Goal: Information Seeking & Learning: Learn about a topic

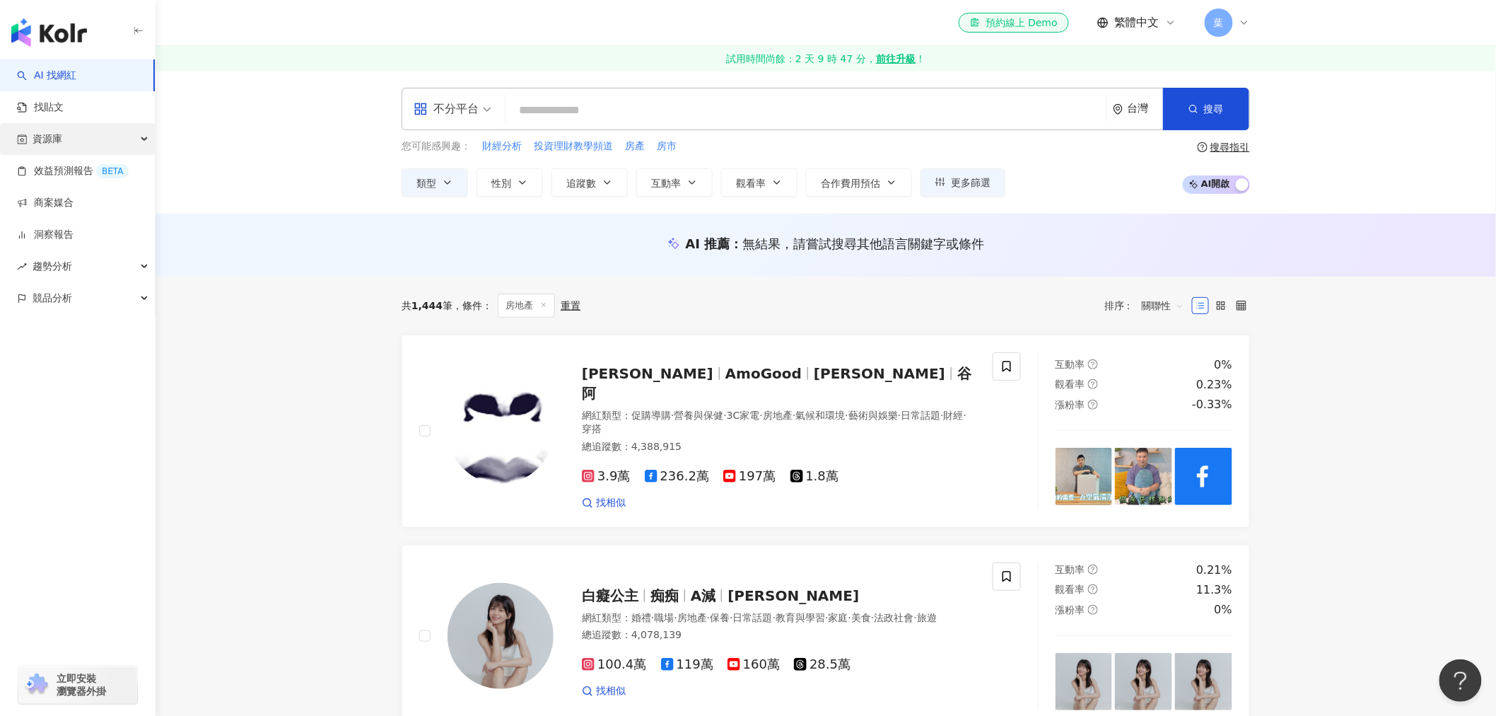
click at [74, 142] on div "資源庫" at bounding box center [77, 139] width 155 height 32
click at [72, 168] on link "網紅管理" at bounding box center [54, 171] width 40 height 14
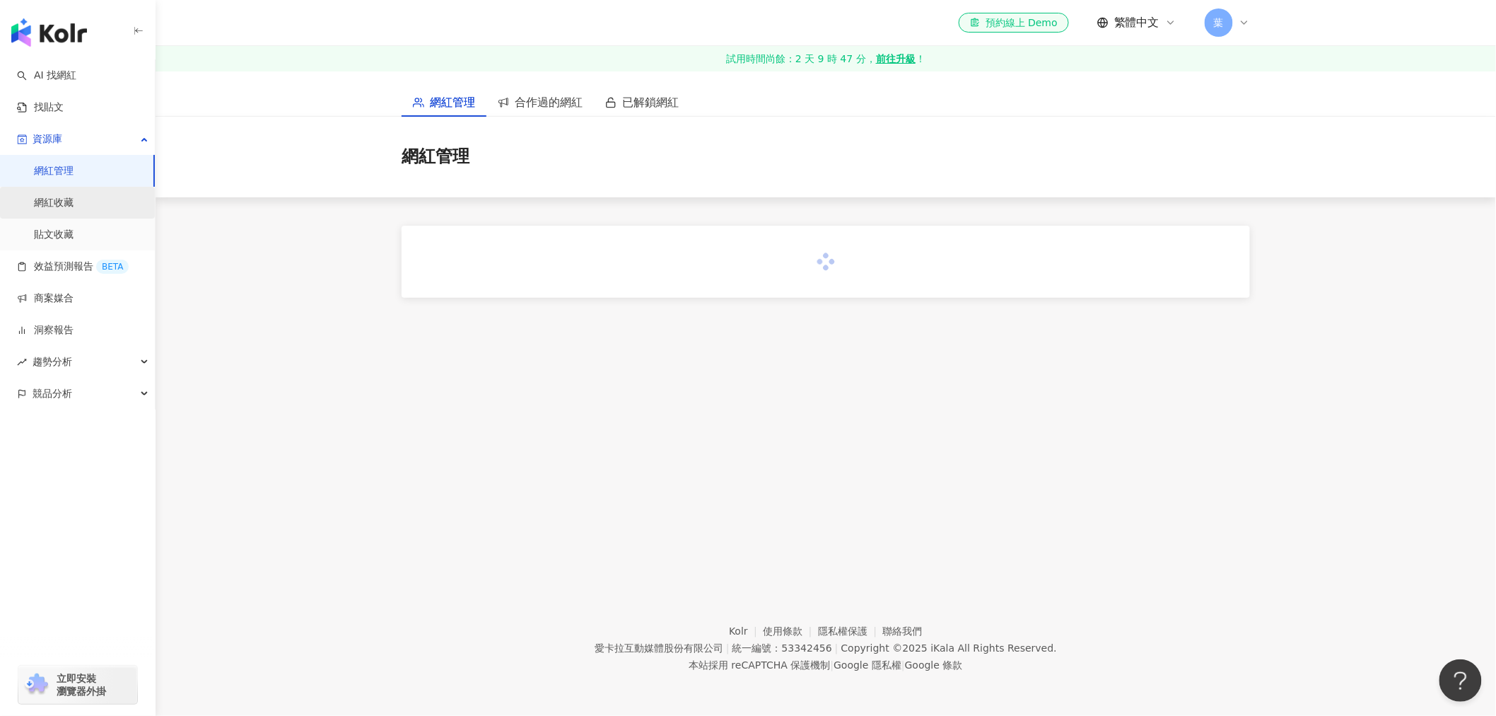
click at [74, 201] on link "網紅收藏" at bounding box center [54, 203] width 40 height 14
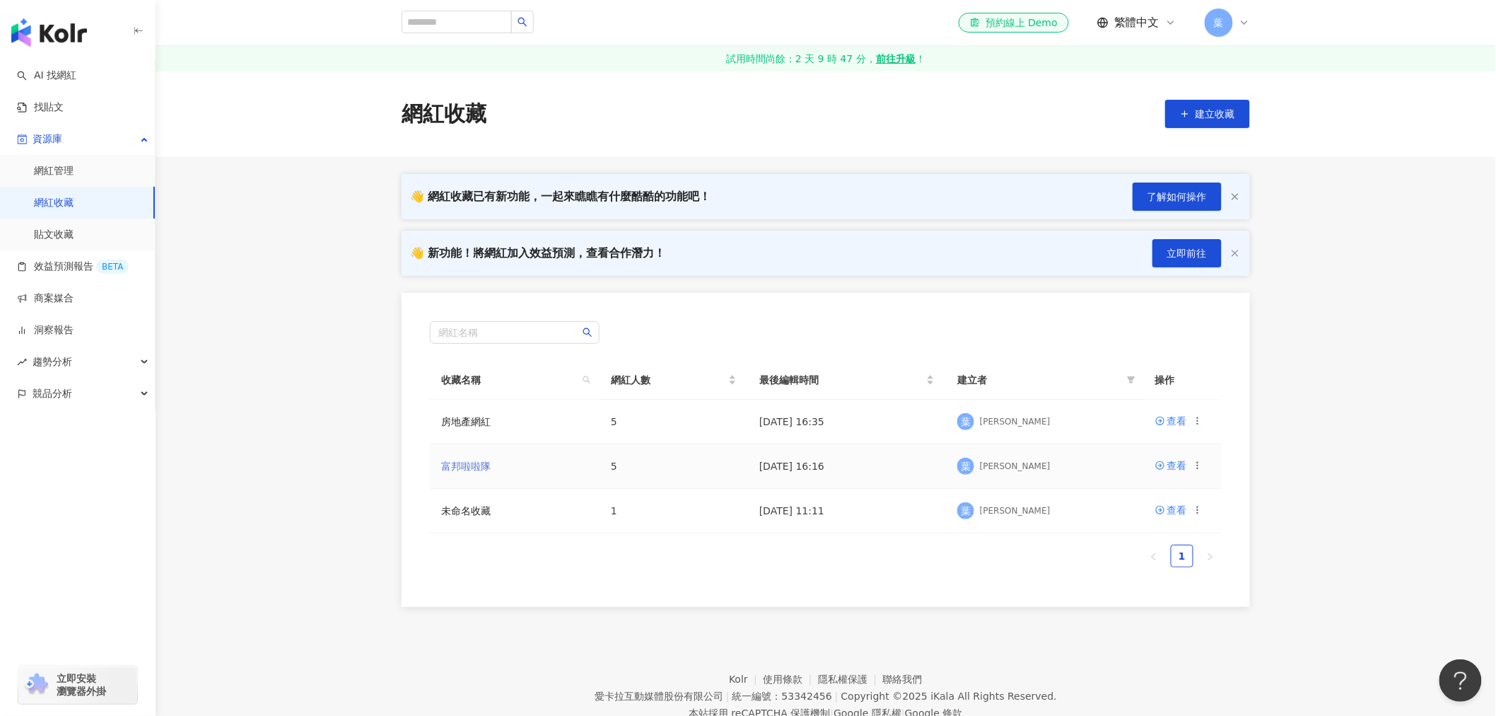
click at [461, 462] on link "富邦啦啦隊" at bounding box center [465, 465] width 49 height 11
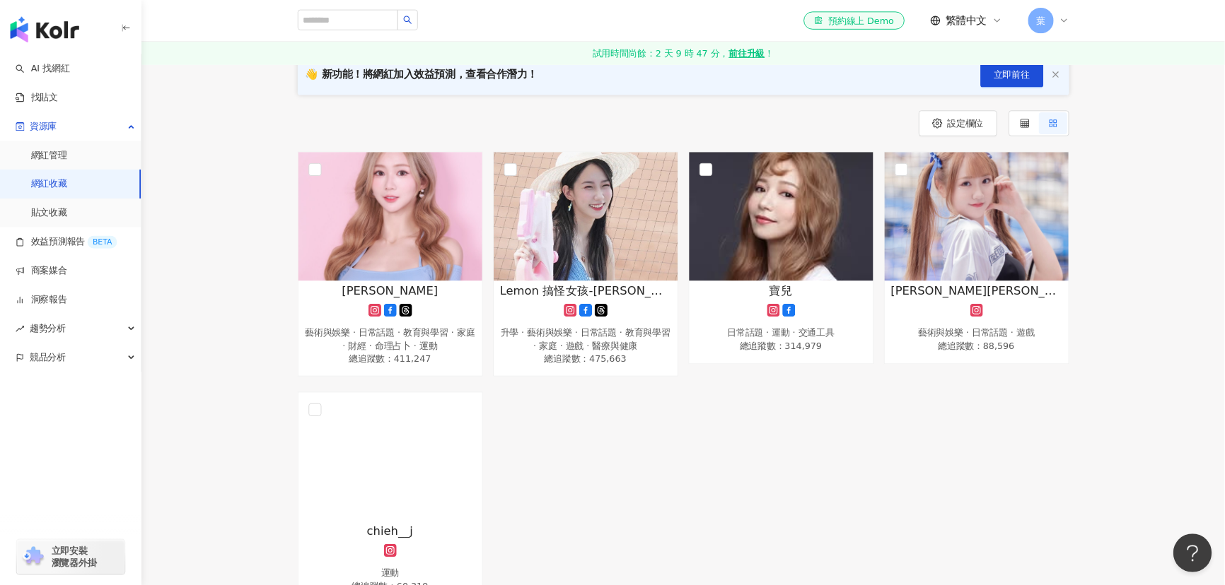
scroll to position [156, 0]
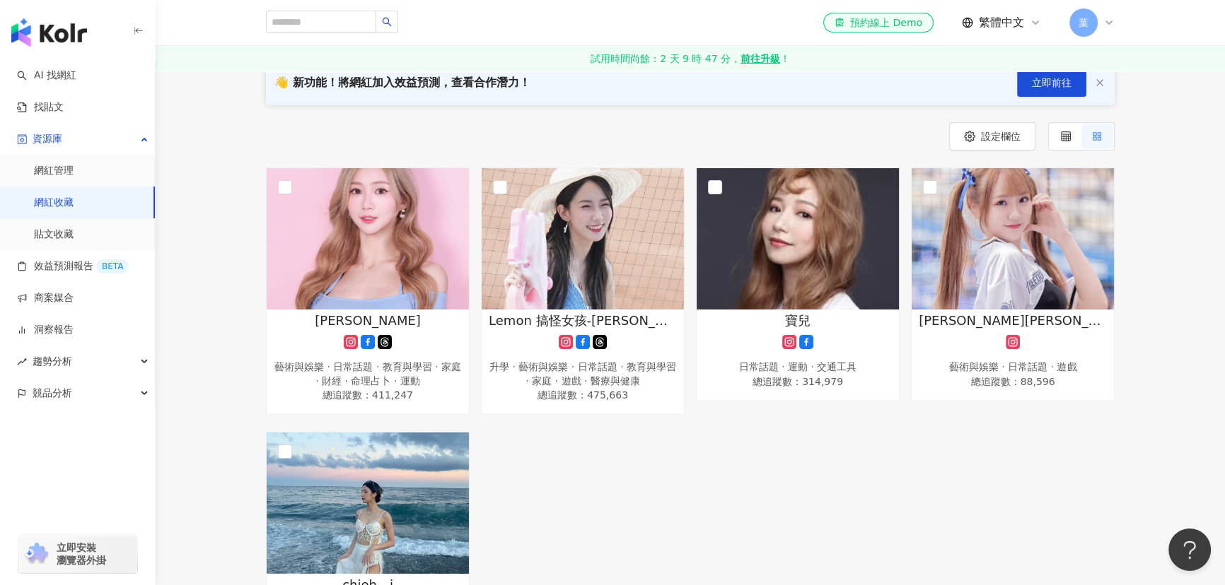
drag, startPoint x: 1507, startPoint y: 29, endPoint x: 820, endPoint y: 449, distance: 805.4
click at [820, 449] on div "秀秀子 藝術與娛樂 · 日常話題 · 教育與學習 · 家庭 · 財經 · 命理占卜 · 運動 總追蹤數 ： 411,247 Lemon 搞怪女孩-林檸檬 升學…" at bounding box center [690, 417] width 860 height 498
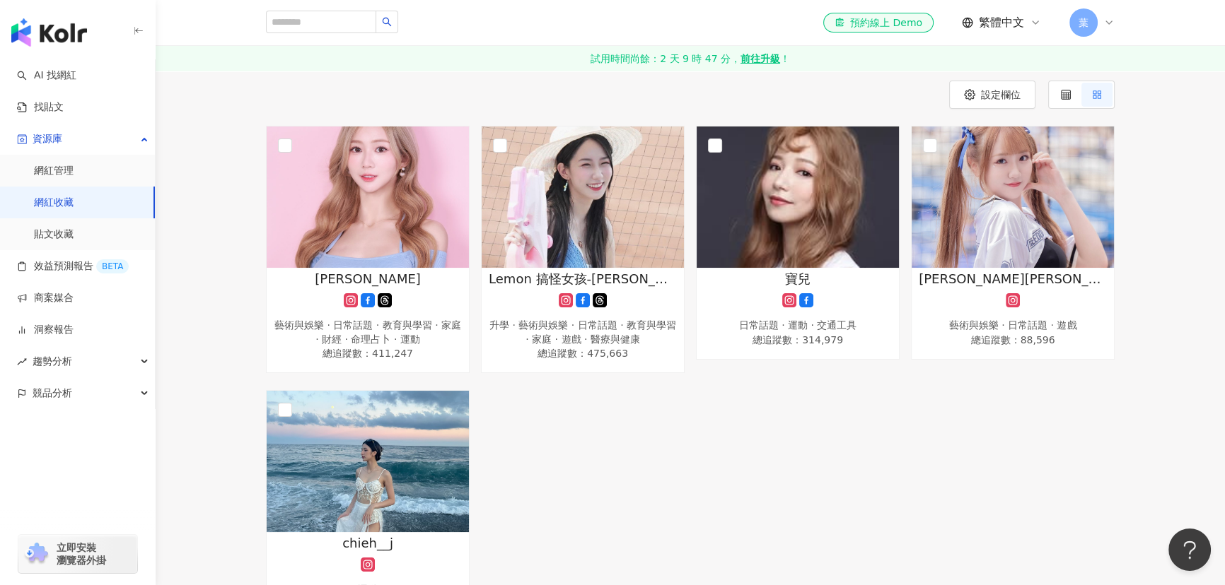
scroll to position [221, 0]
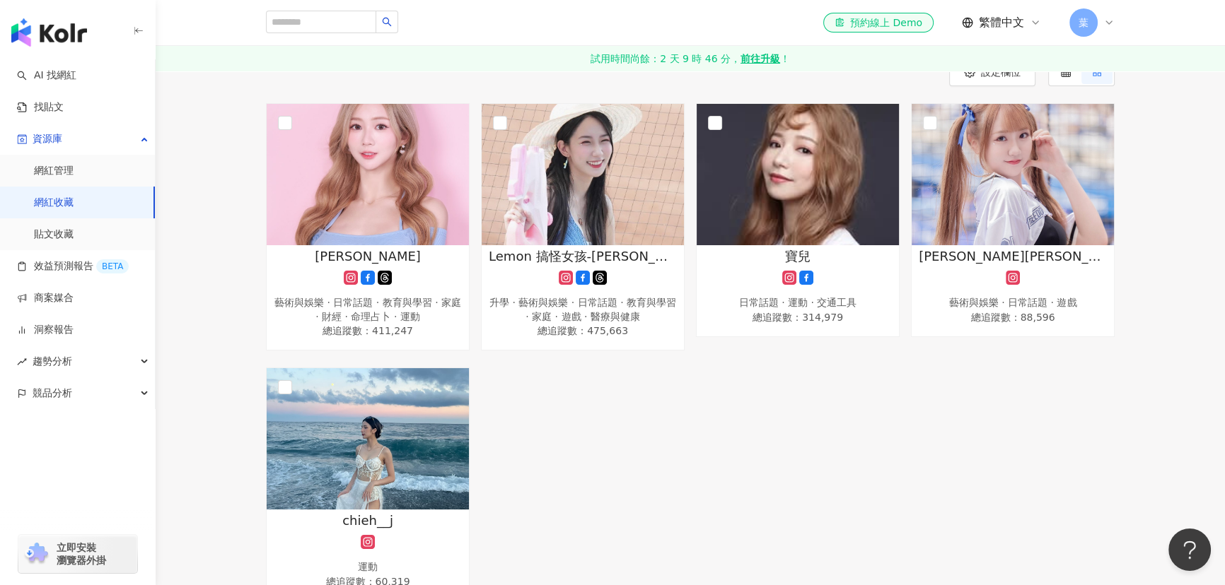
click at [74, 196] on link "網紅收藏" at bounding box center [54, 203] width 40 height 14
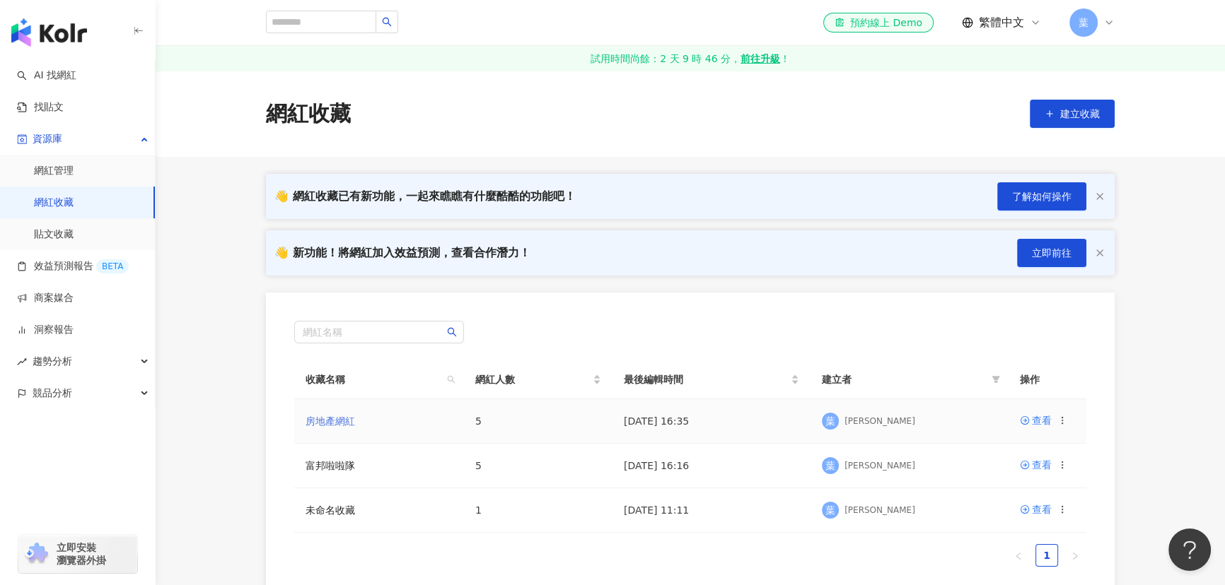
click at [352, 425] on link "房地產網紅" at bounding box center [329, 421] width 49 height 11
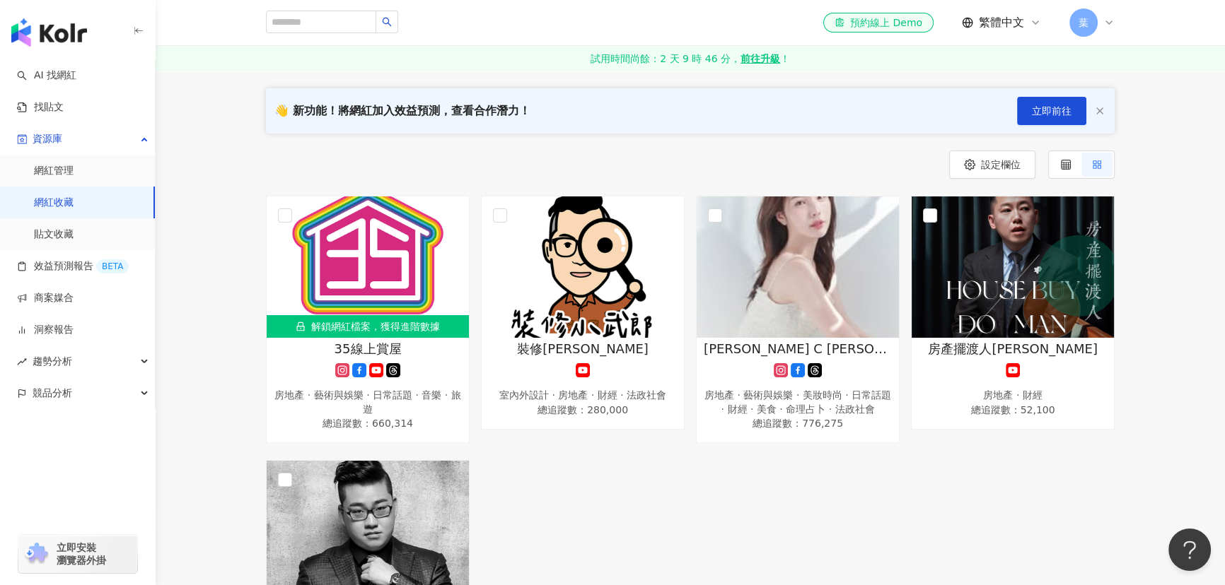
scroll to position [192, 0]
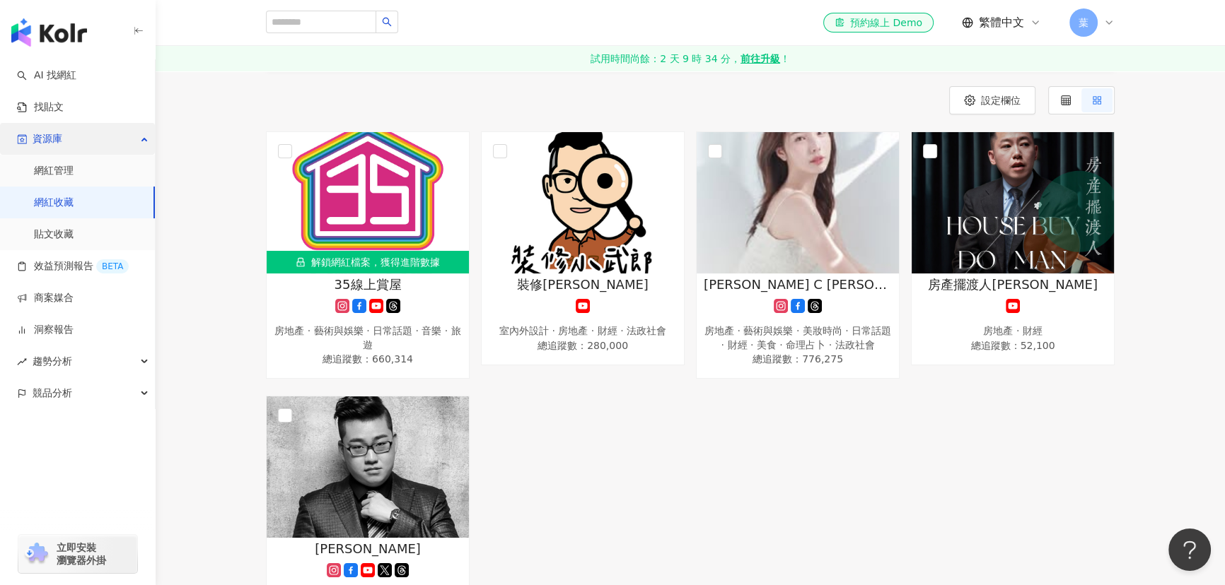
click at [81, 144] on div "資源庫" at bounding box center [77, 139] width 155 height 32
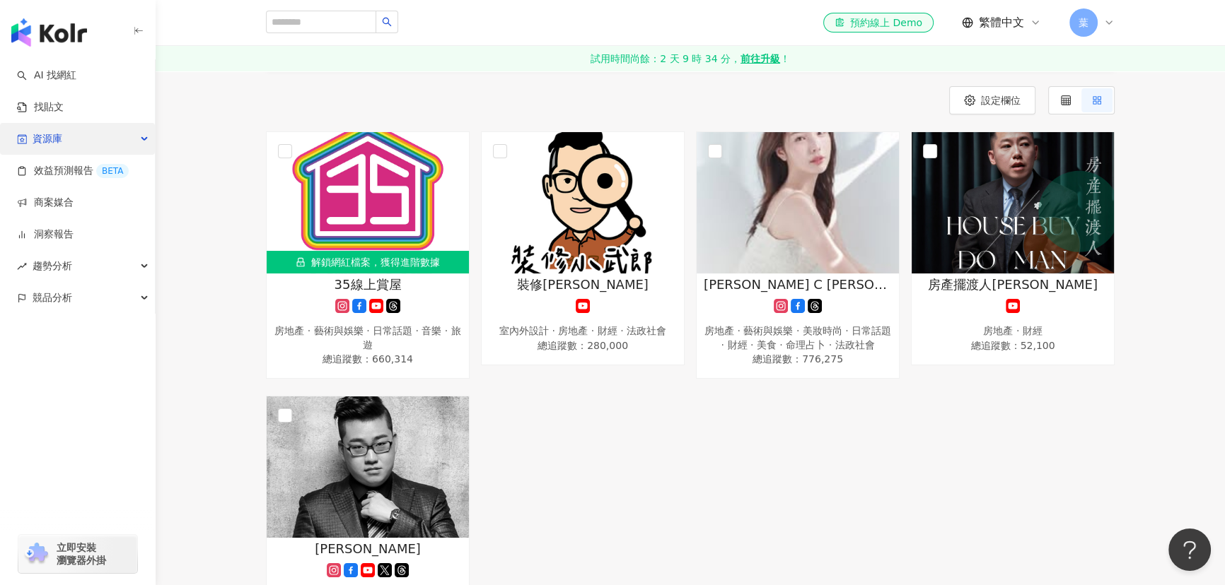
click at [83, 146] on div "資源庫" at bounding box center [77, 139] width 155 height 32
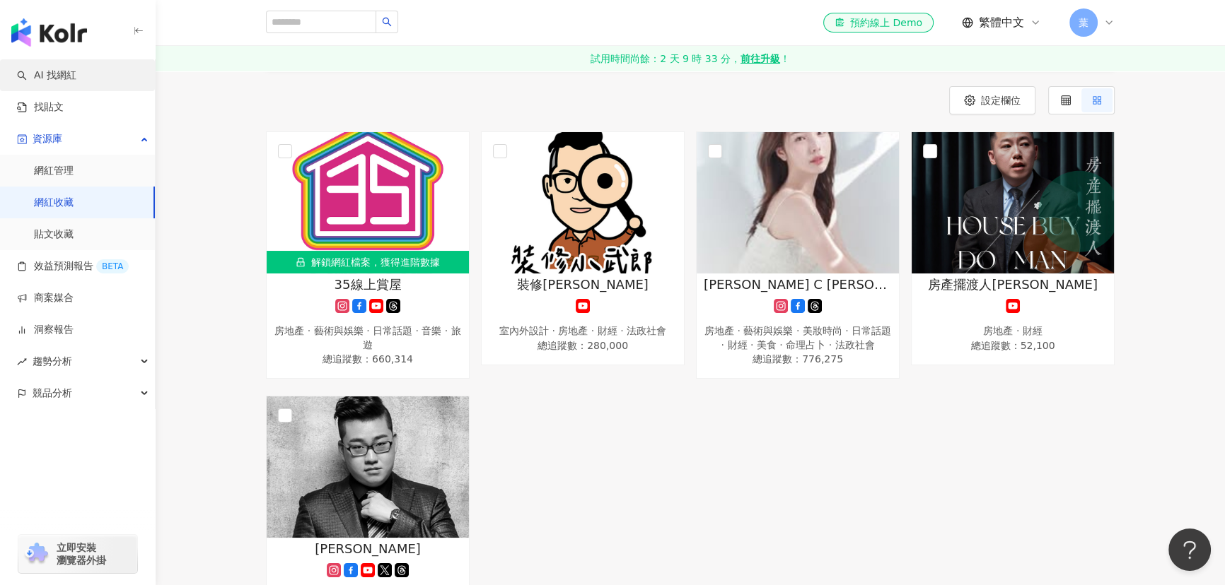
click at [63, 77] on link "AI 找網紅" at bounding box center [46, 76] width 59 height 14
click at [371, 279] on span "35線上賞屋" at bounding box center [367, 285] width 67 height 18
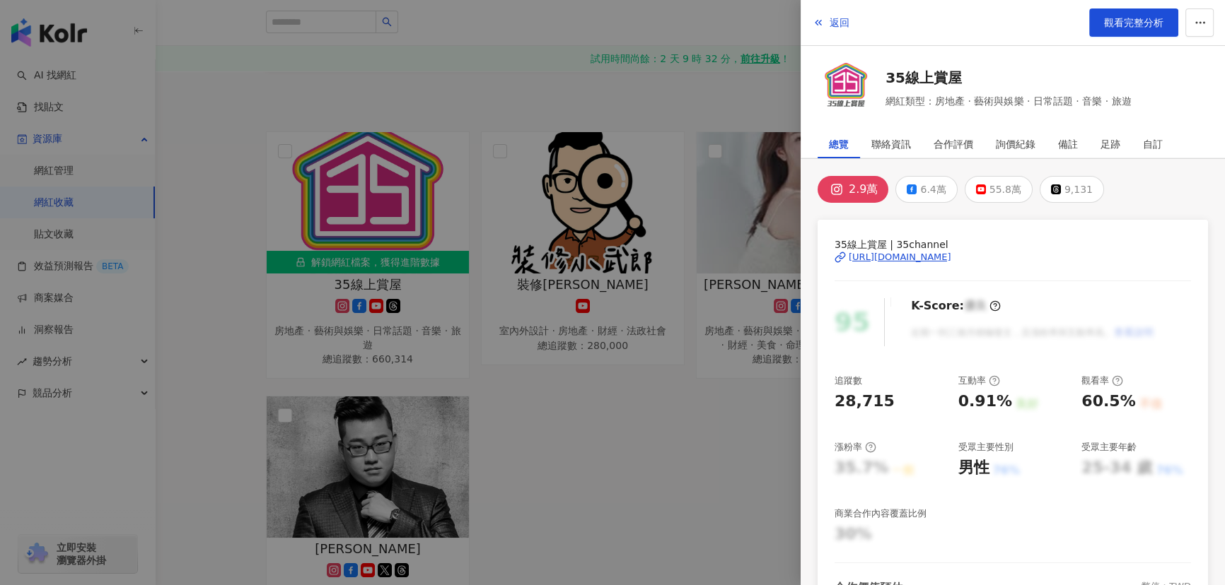
scroll to position [293, 0]
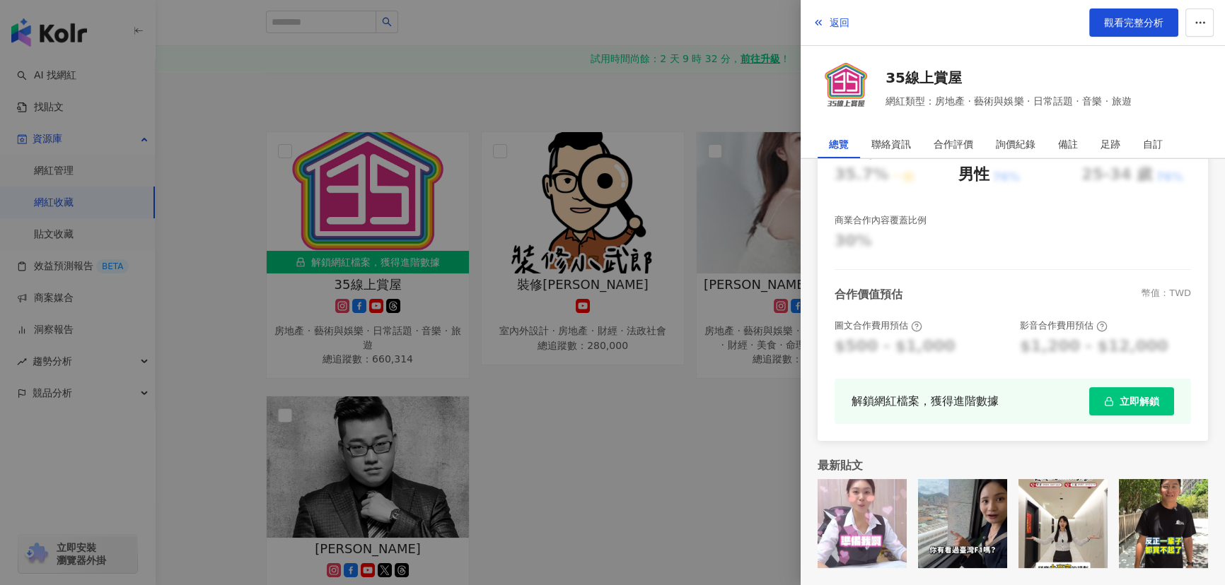
click at [1139, 401] on span "立即解鎖" at bounding box center [1139, 401] width 40 height 11
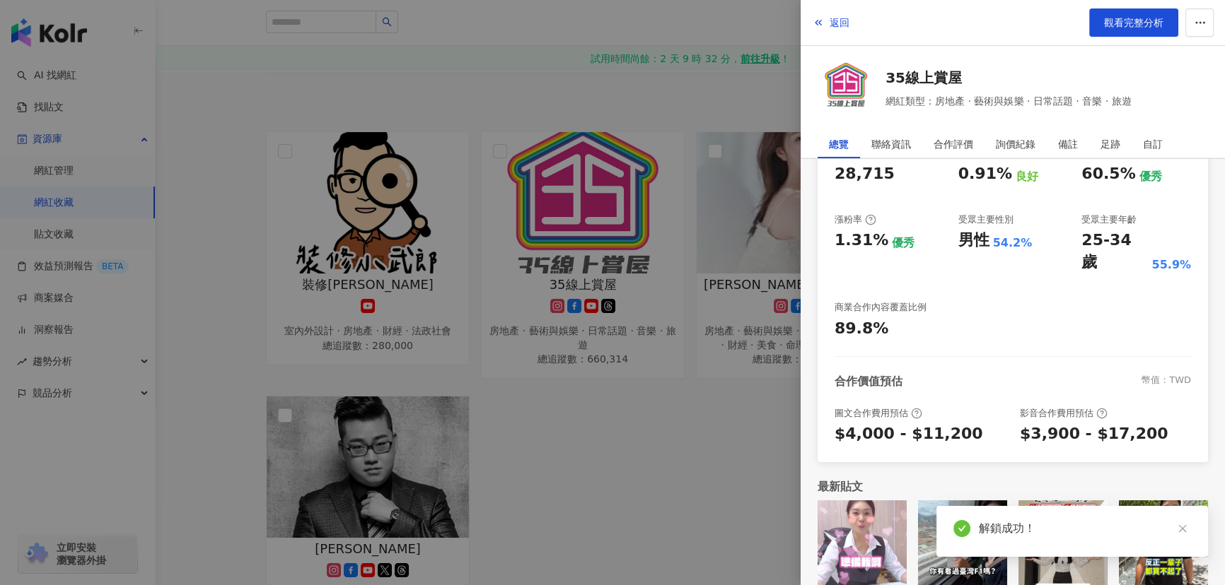
scroll to position [227, 0]
click at [698, 396] on div at bounding box center [612, 292] width 1225 height 585
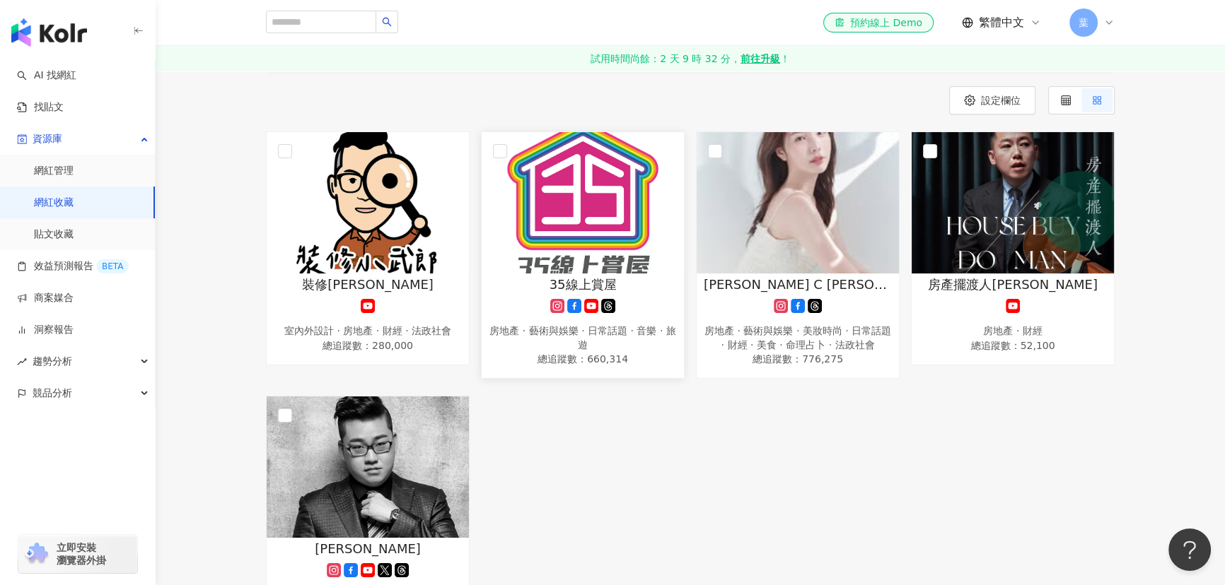
click at [588, 286] on span "35線上賞屋" at bounding box center [582, 285] width 67 height 18
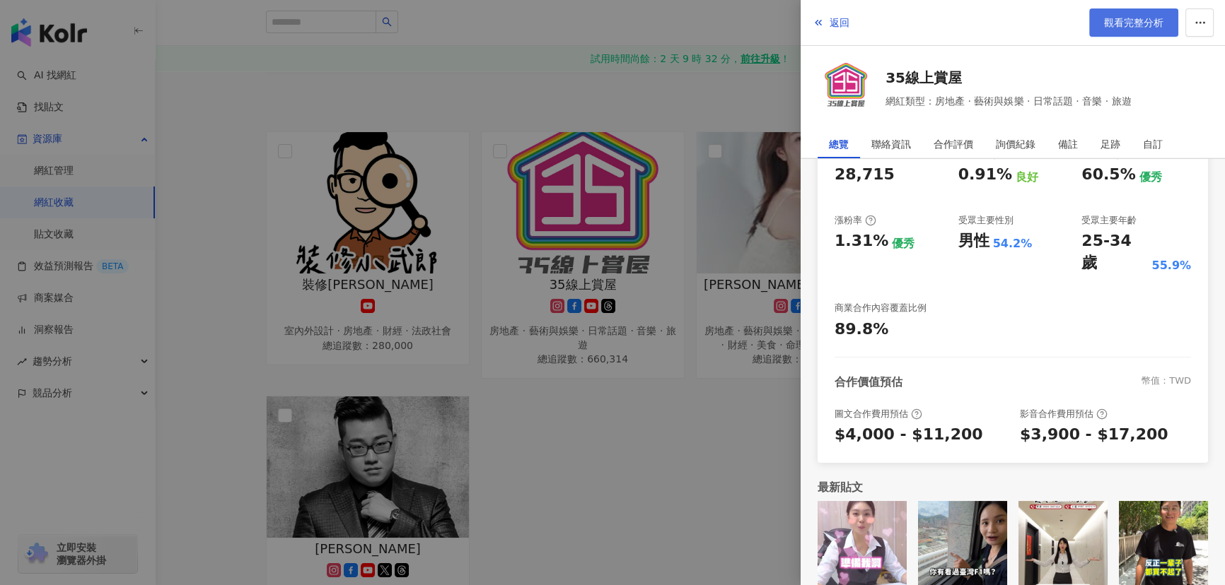
click at [1109, 28] on span "觀看完整分析" at bounding box center [1133, 22] width 59 height 11
click at [856, 22] on div "返回 觀看完整分析" at bounding box center [1012, 23] width 424 height 46
click at [843, 18] on span "返回" at bounding box center [839, 22] width 20 height 11
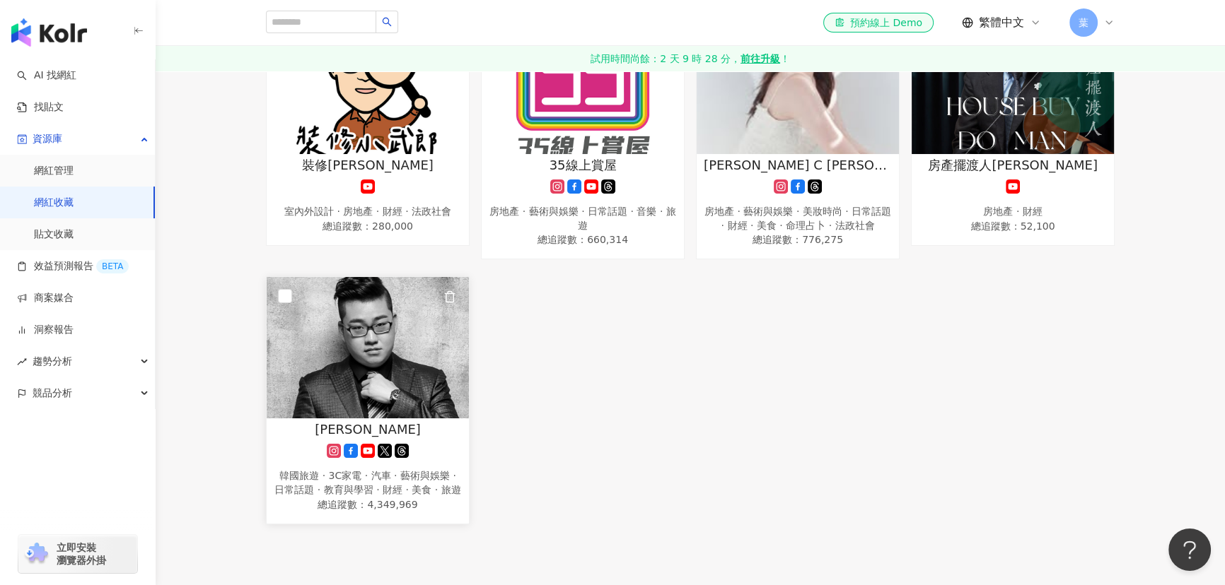
scroll to position [321, 0]
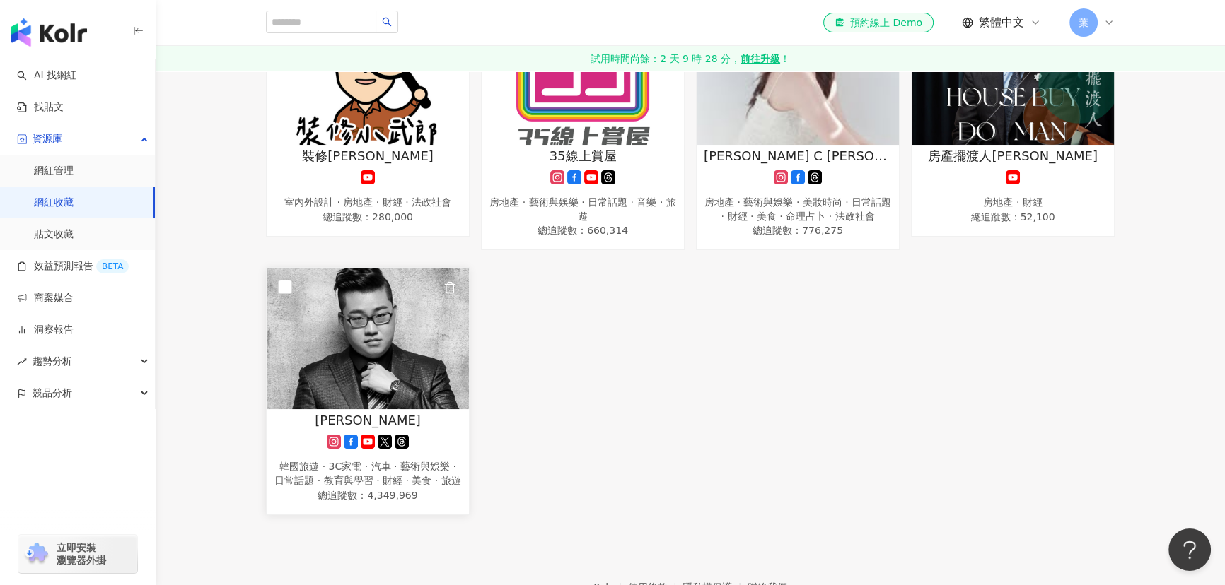
click at [390, 449] on icon at bounding box center [385, 442] width 14 height 14
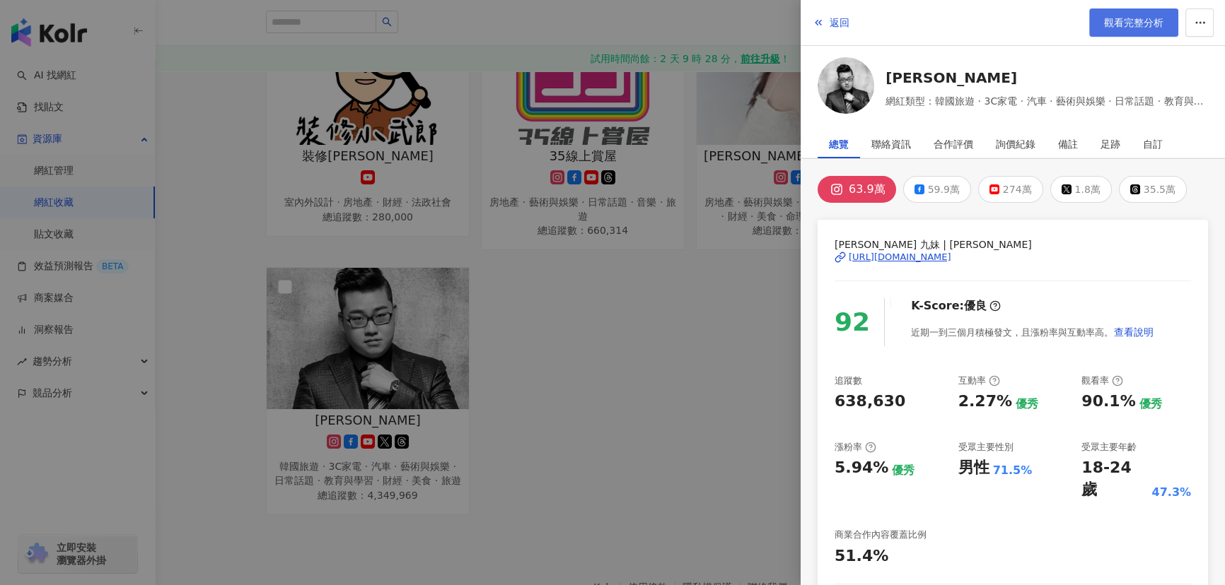
click at [1115, 30] on link "觀看完整分析" at bounding box center [1133, 22] width 89 height 28
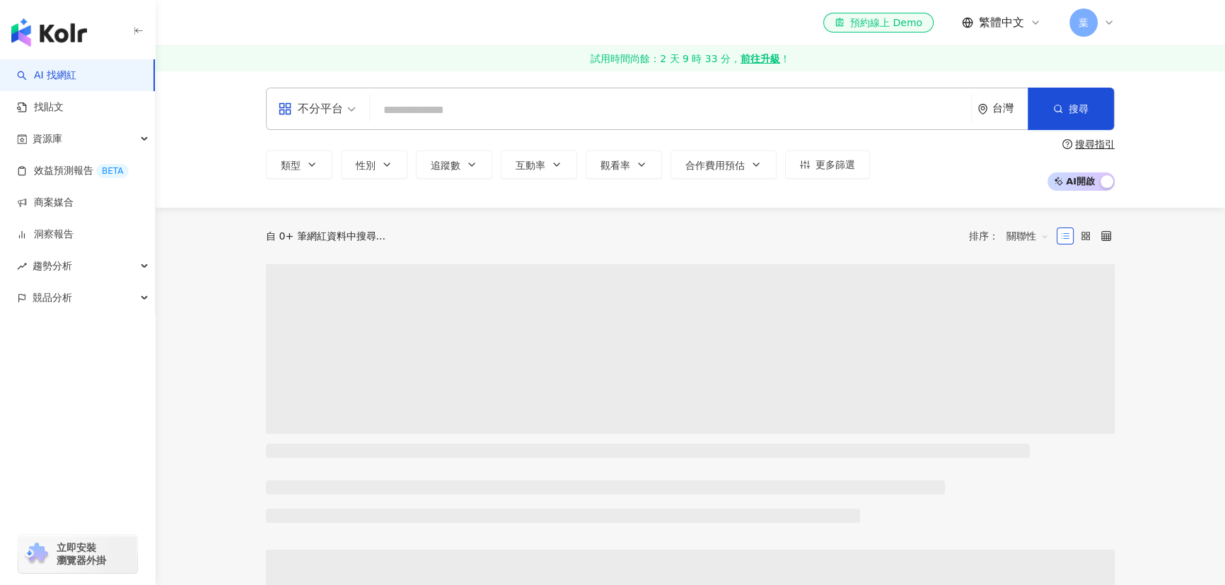
click at [441, 111] on input "search" at bounding box center [670, 110] width 590 height 27
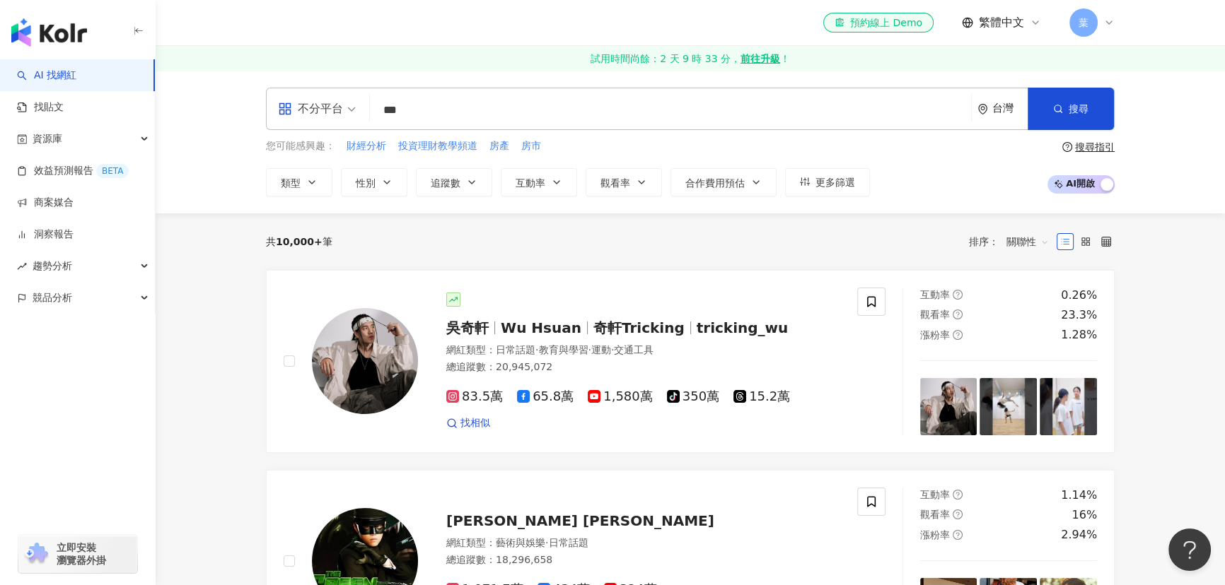
type input "***"
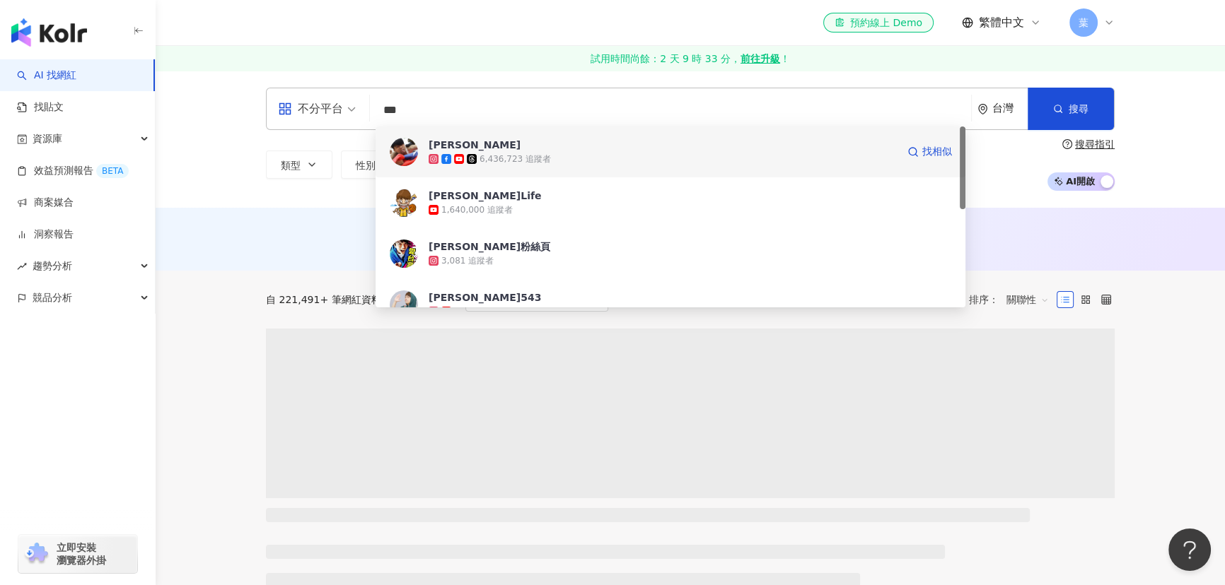
click at [642, 162] on div "6,436,723 追蹤者" at bounding box center [662, 159] width 468 height 14
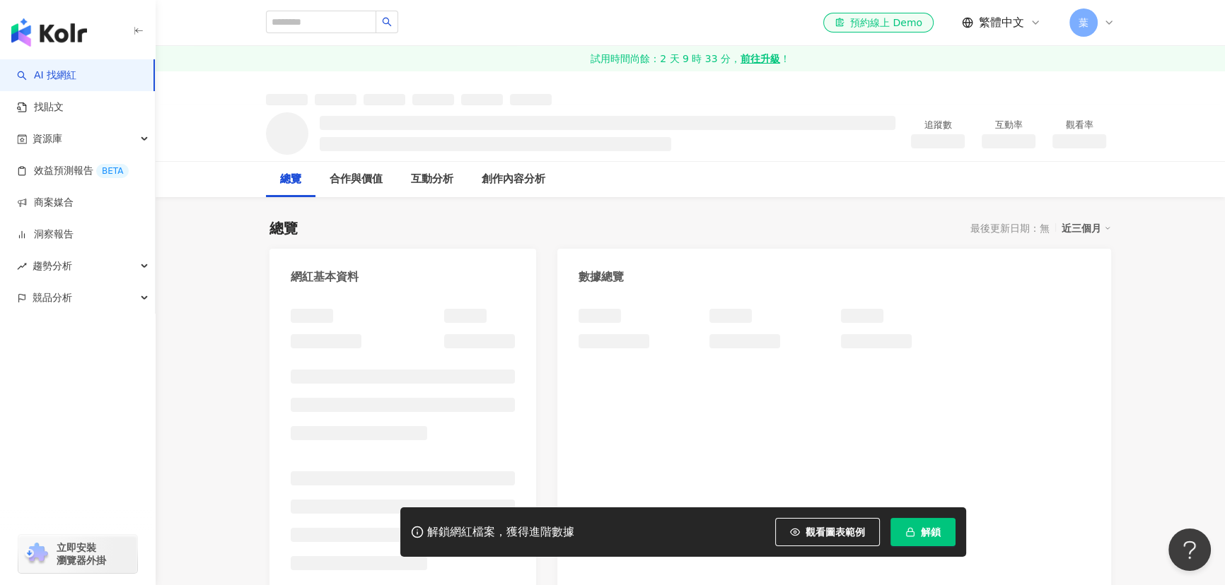
click at [905, 544] on button "解鎖" at bounding box center [922, 532] width 65 height 28
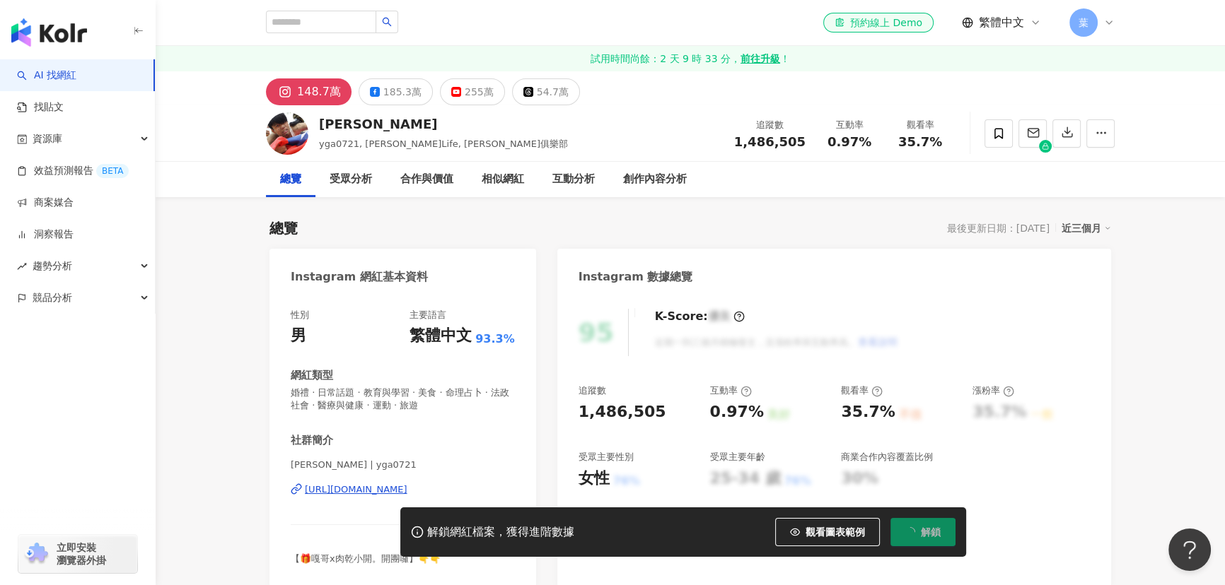
click at [921, 539] on button "解鎖" at bounding box center [922, 532] width 65 height 28
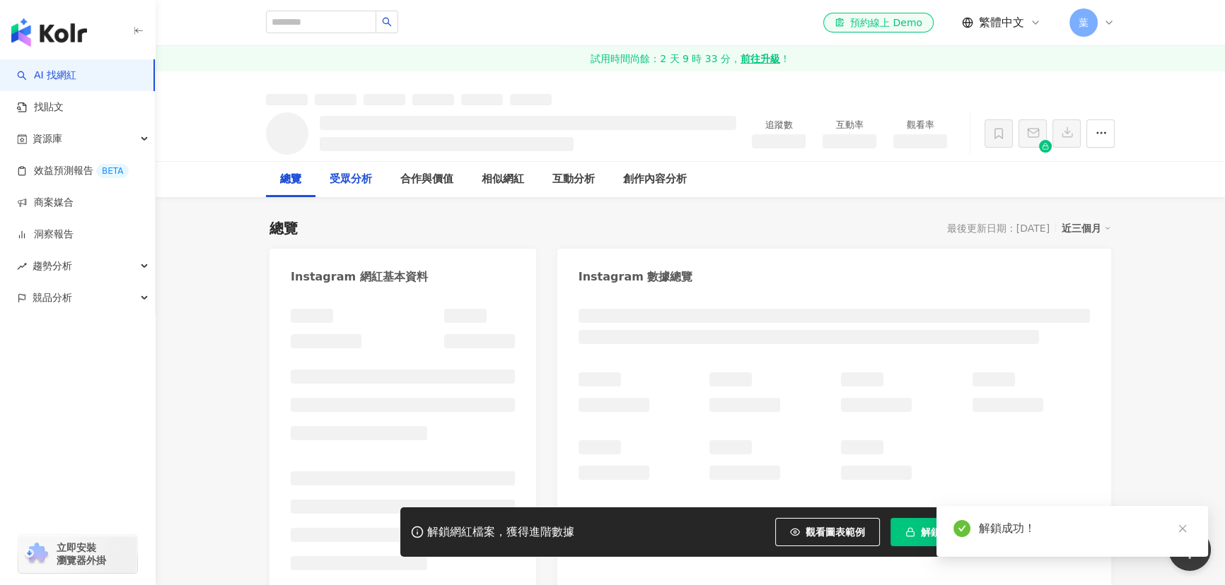
click at [358, 180] on div "受眾分析" at bounding box center [350, 179] width 42 height 17
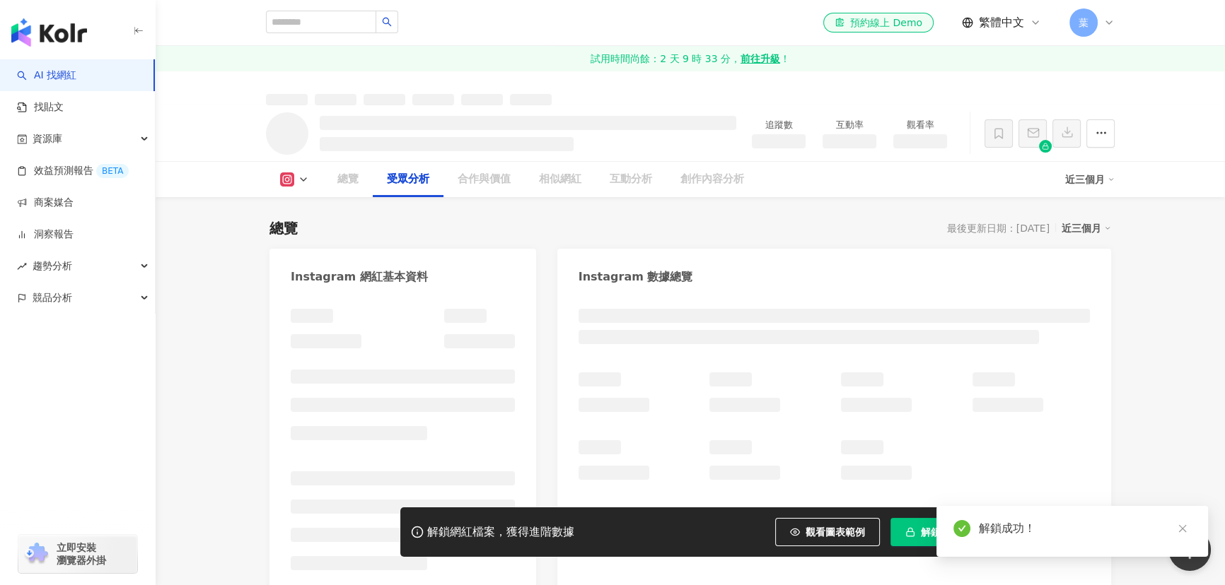
scroll to position [1088, 0]
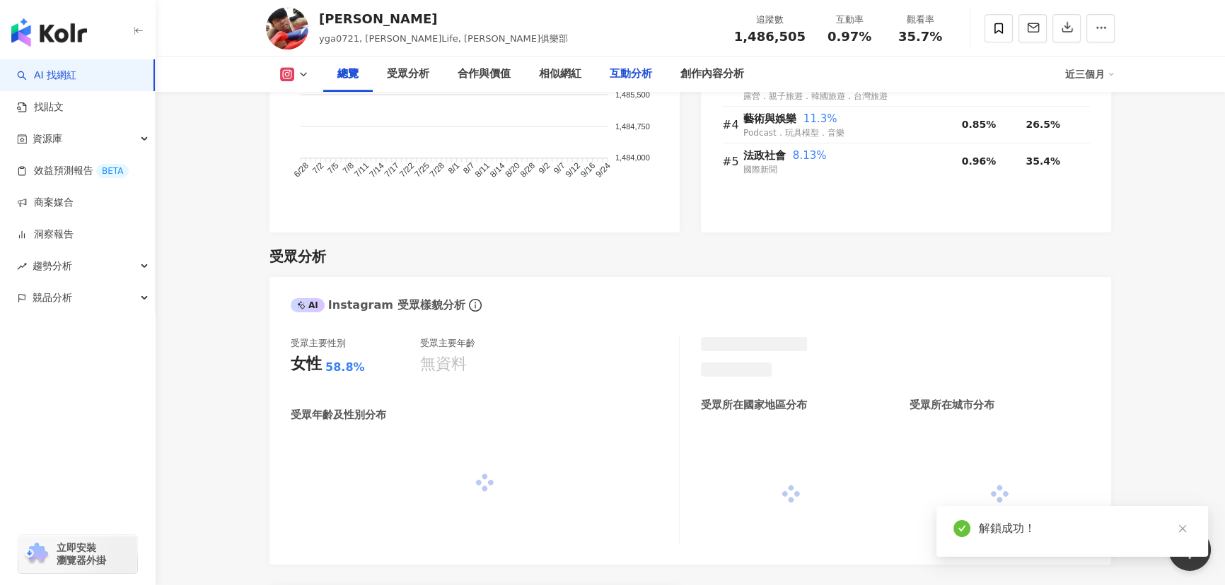
scroll to position [1106, 0]
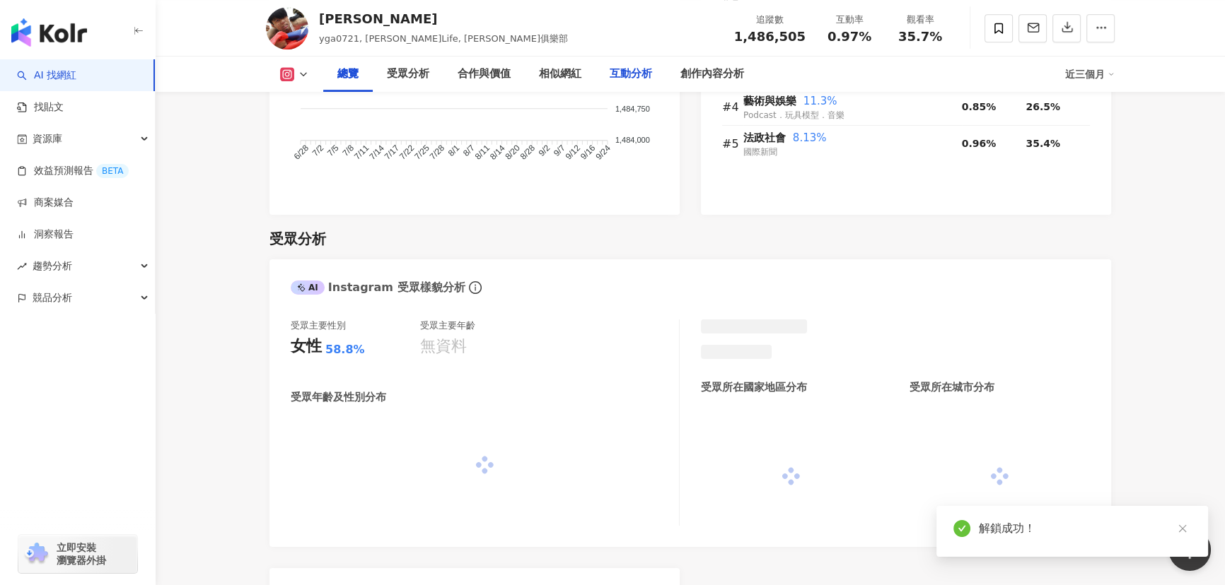
click at [621, 77] on div "互動分析" at bounding box center [630, 74] width 42 height 17
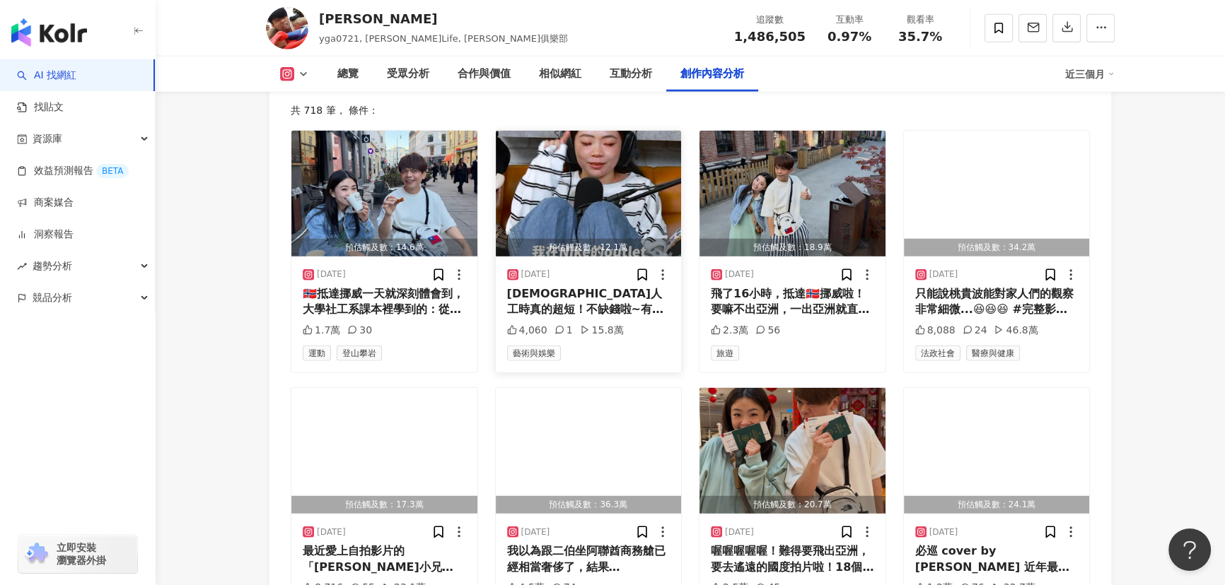
scroll to position [4536, 0]
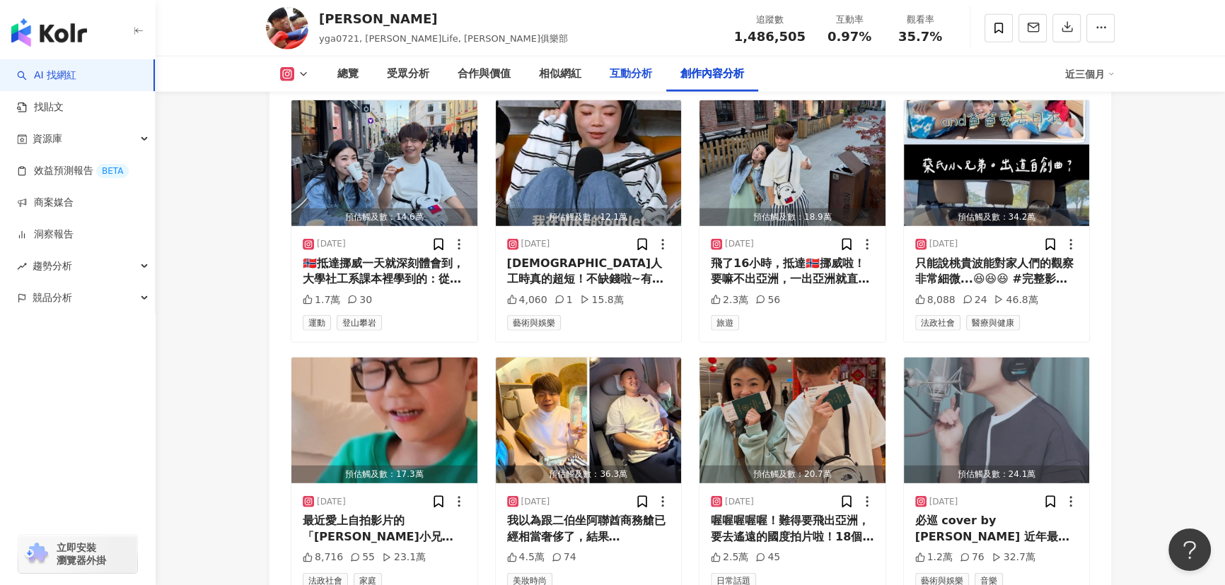
click at [640, 83] on div "互動分析" at bounding box center [630, 74] width 71 height 35
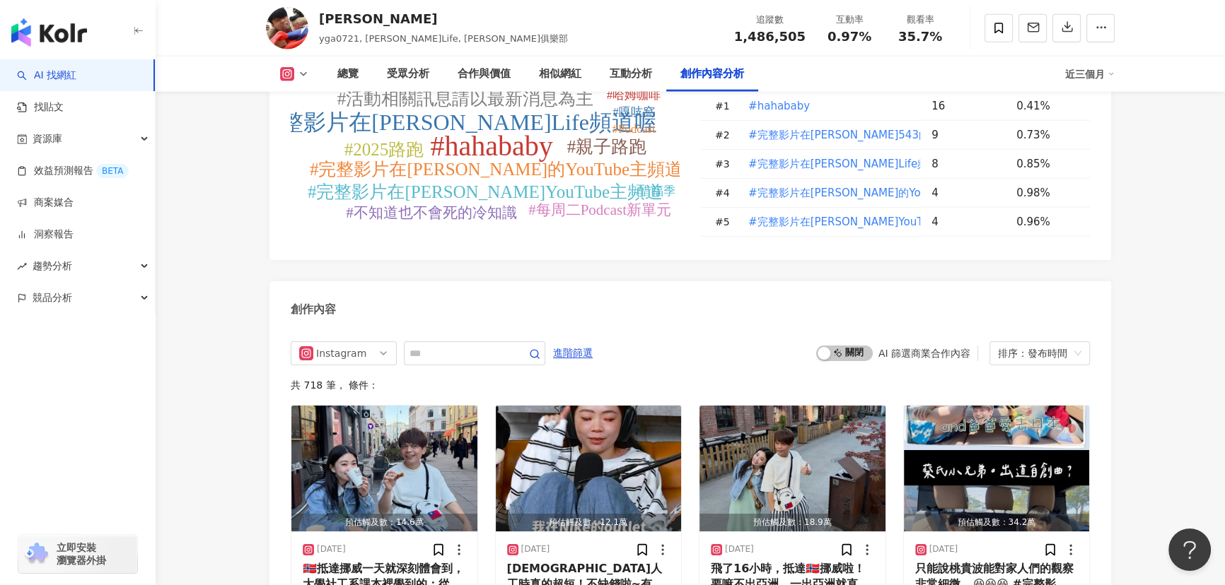
scroll to position [4407, 0]
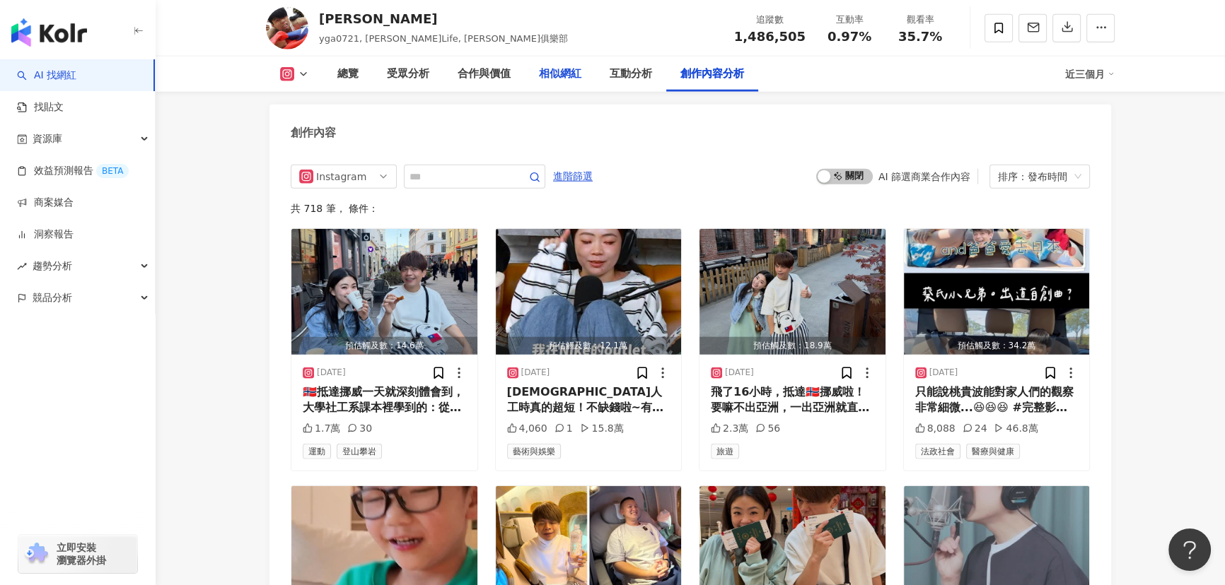
click at [578, 81] on div "相似網紅" at bounding box center [560, 74] width 42 height 17
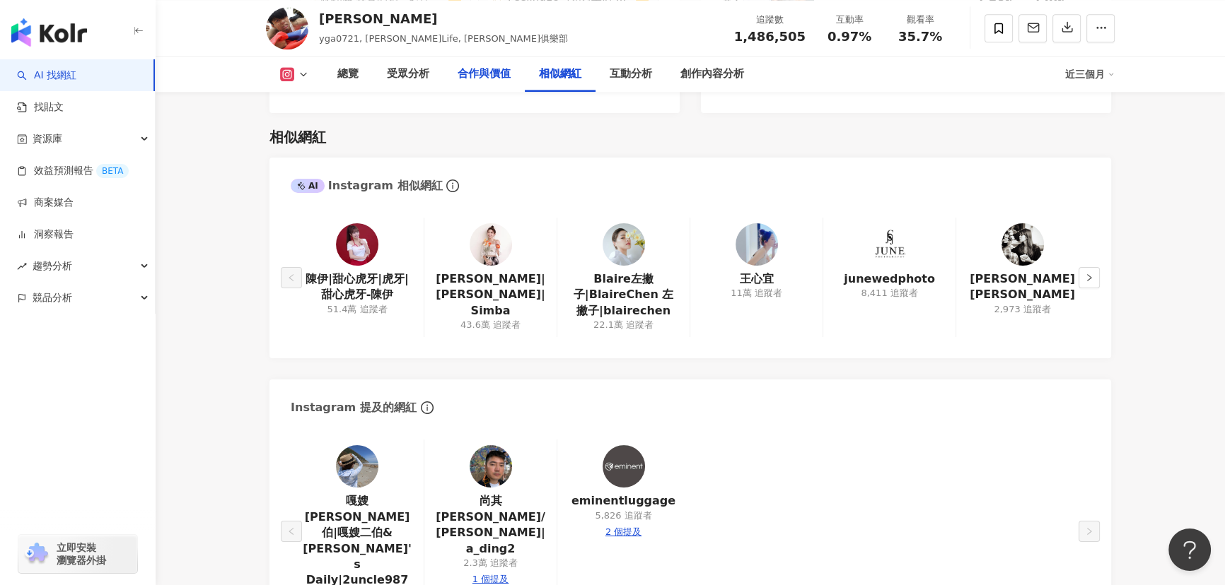
click at [498, 74] on div "合作與價值" at bounding box center [483, 74] width 53 height 17
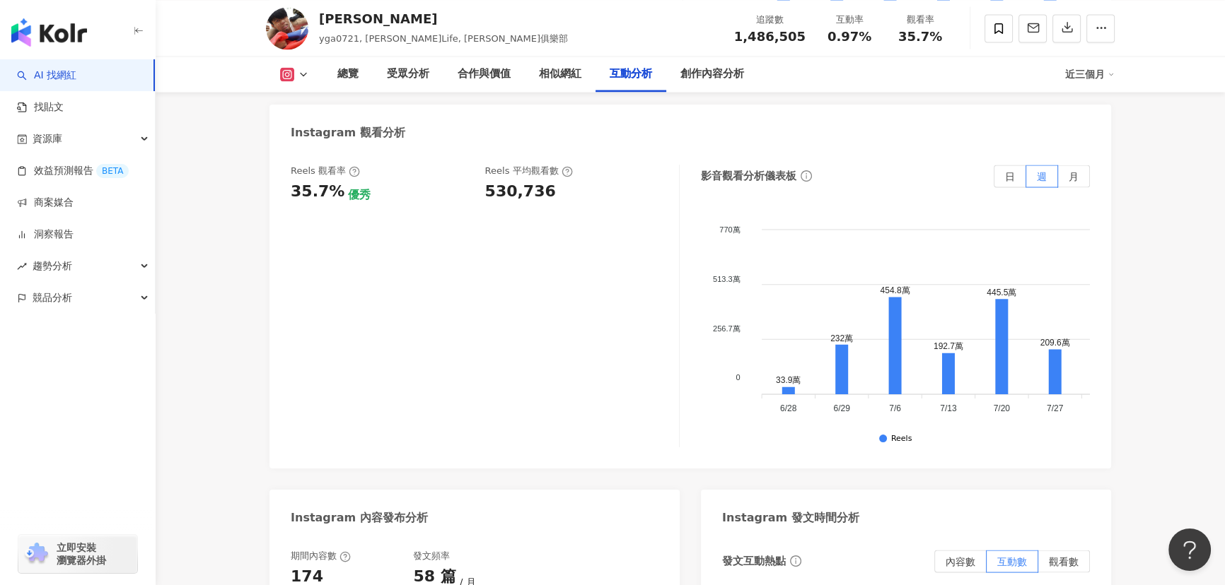
scroll to position [3329, 0]
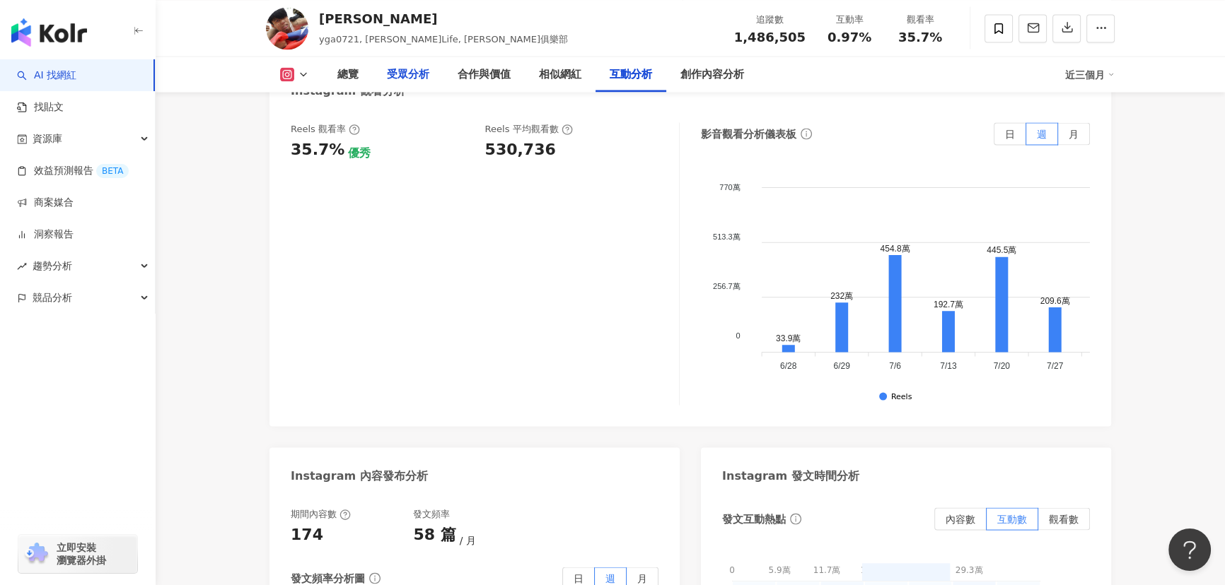
click at [419, 75] on div "受眾分析" at bounding box center [408, 74] width 42 height 17
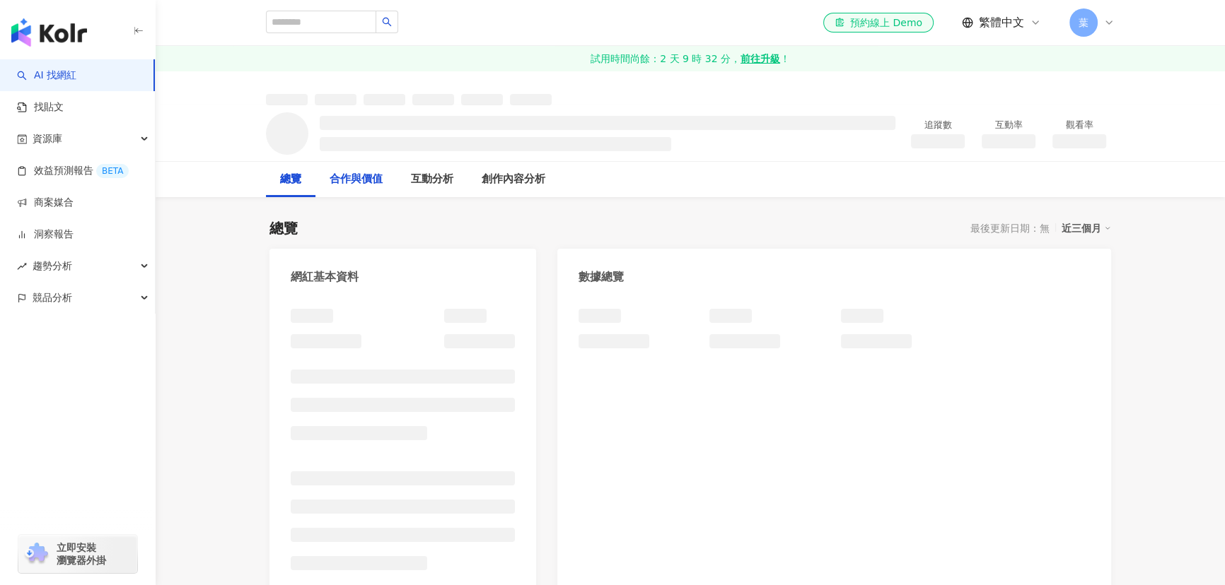
click at [366, 176] on div "合作與價值" at bounding box center [355, 179] width 53 height 17
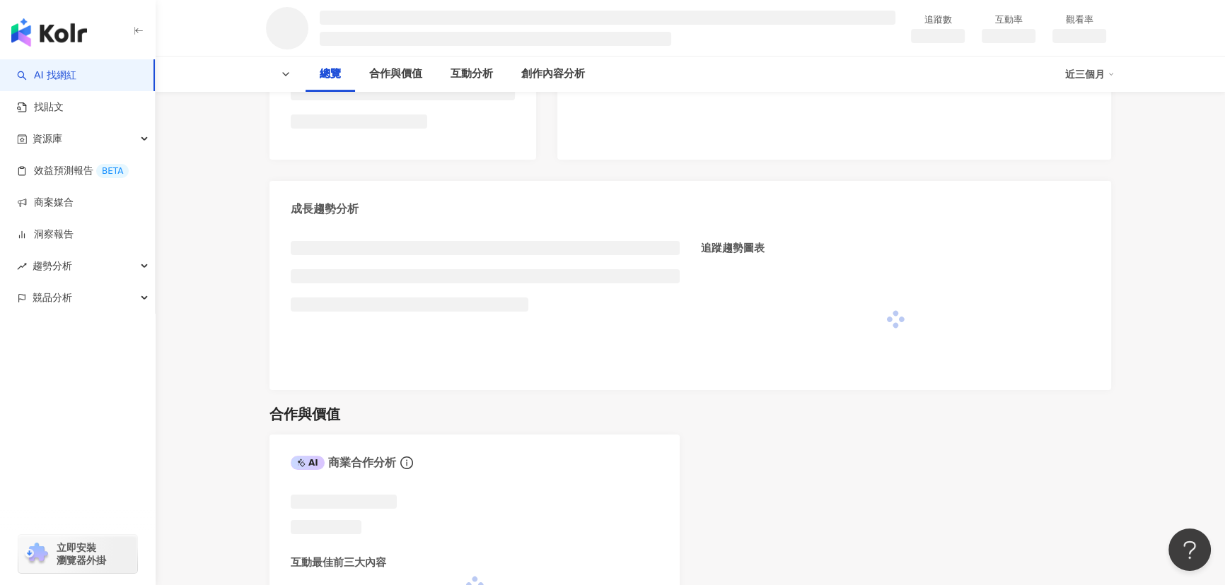
scroll to position [707, 0]
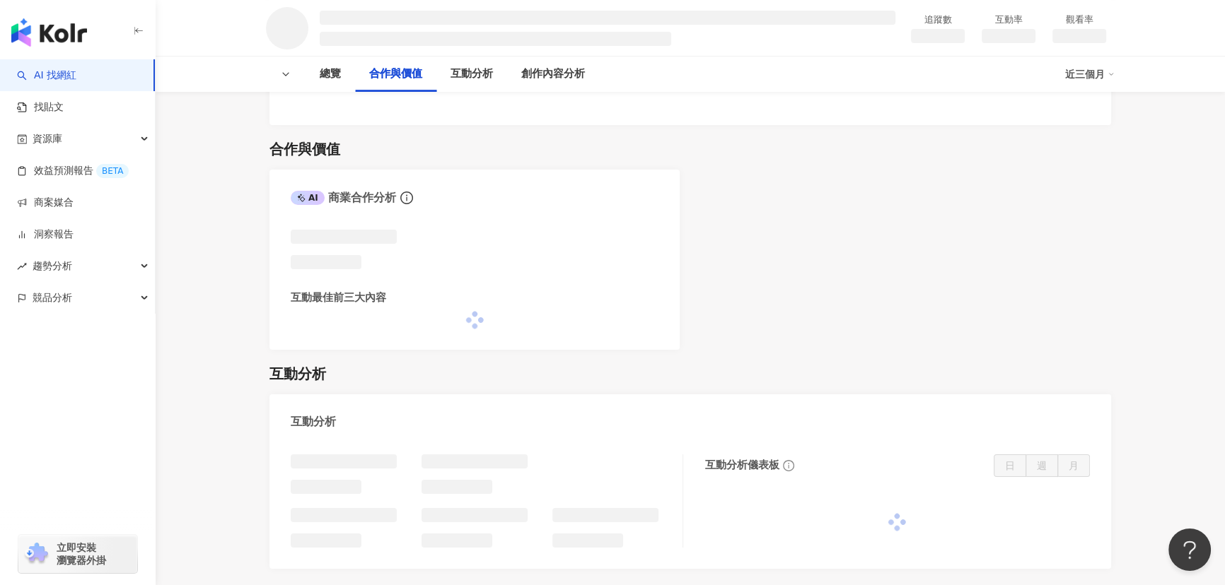
click at [410, 77] on div "合作與價值" at bounding box center [395, 74] width 53 height 17
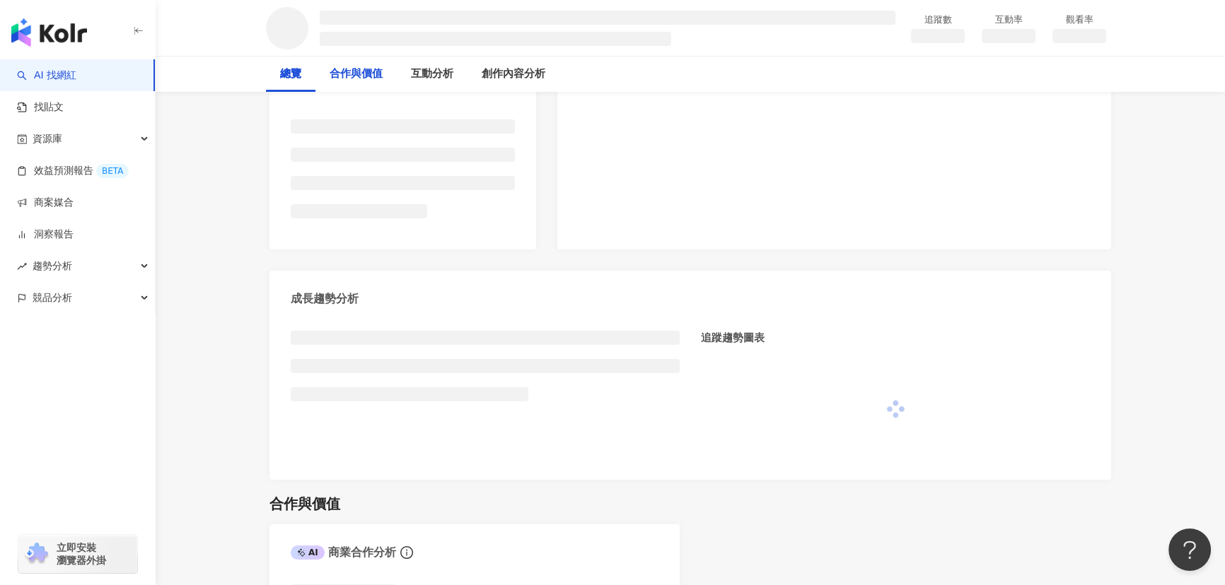
scroll to position [0, 0]
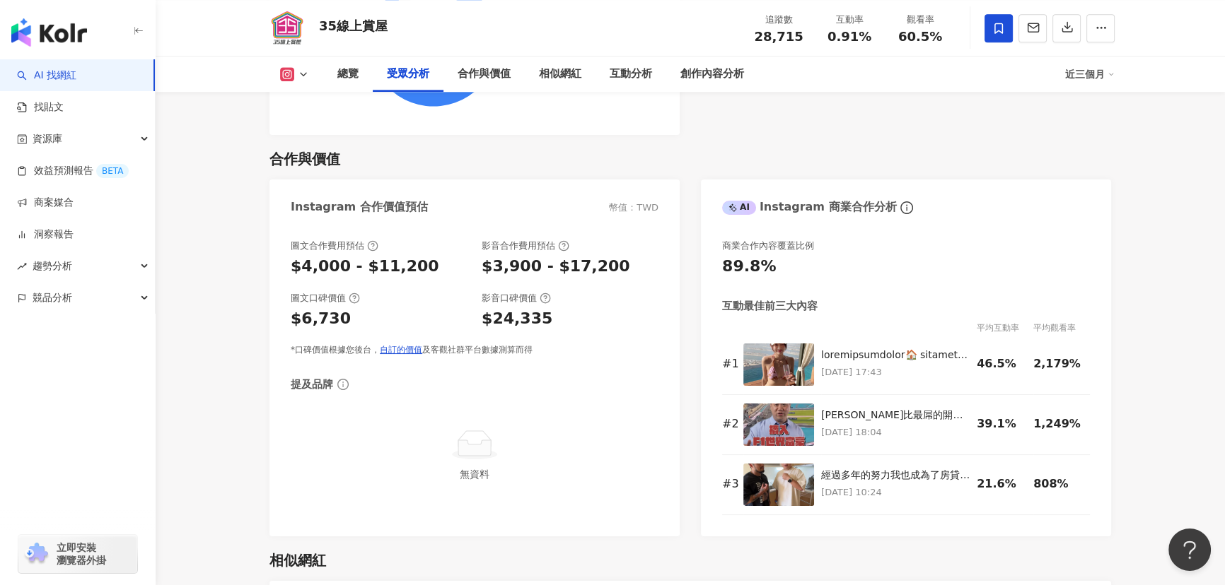
scroll to position [1940, 0]
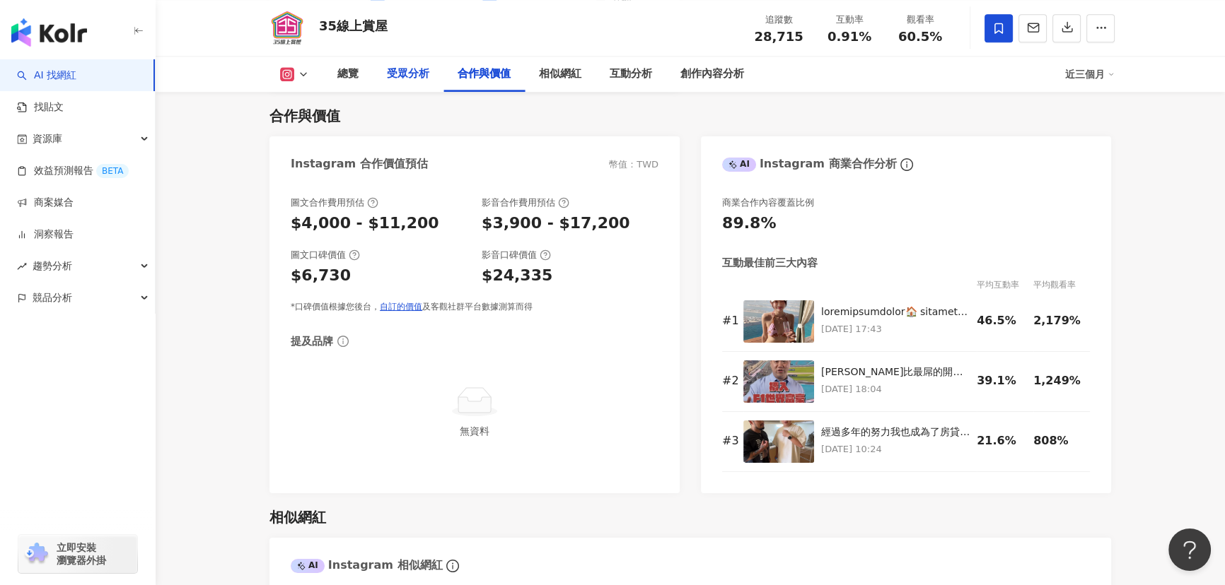
click at [431, 72] on div "受眾分析" at bounding box center [408, 74] width 71 height 35
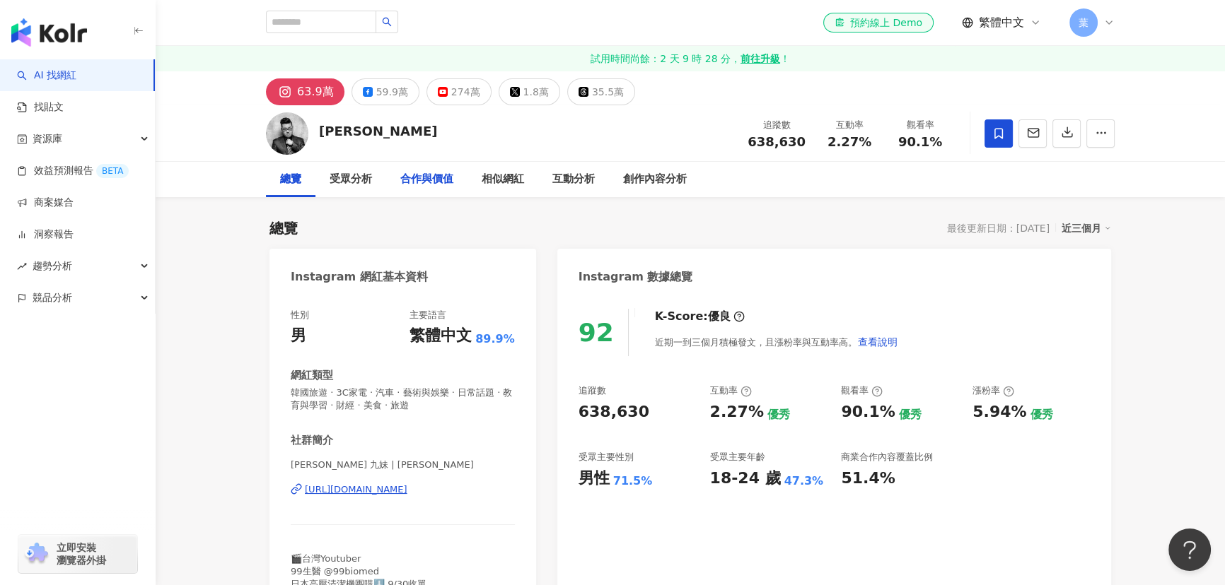
click at [421, 182] on div "合作與價值" at bounding box center [426, 179] width 53 height 17
